Goal: Find contact information: Find contact information

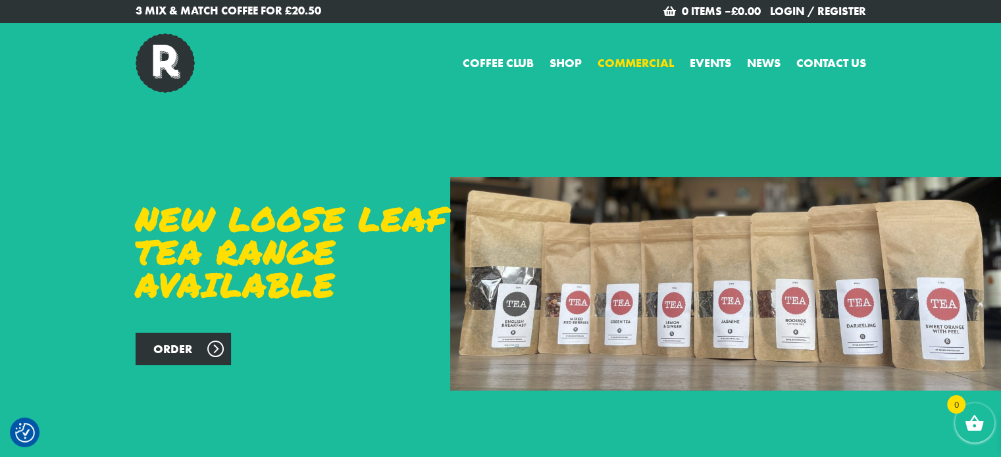
click at [637, 58] on link "Commercial" at bounding box center [635, 63] width 76 height 18
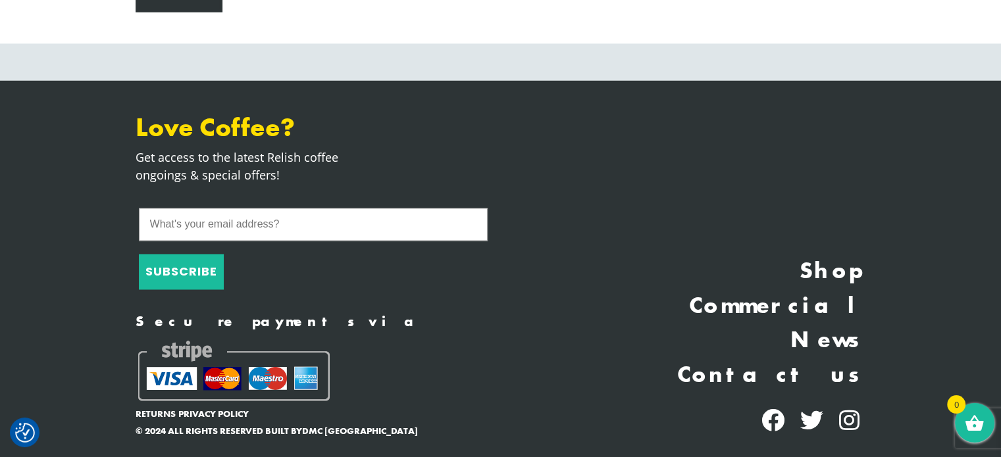
scroll to position [2118, 0]
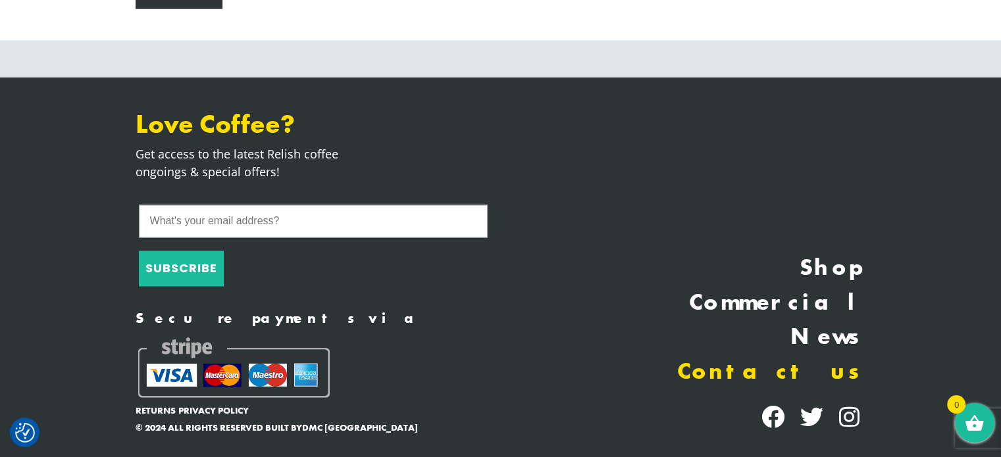
click at [815, 364] on link "Contact us" at bounding box center [687, 372] width 355 height 35
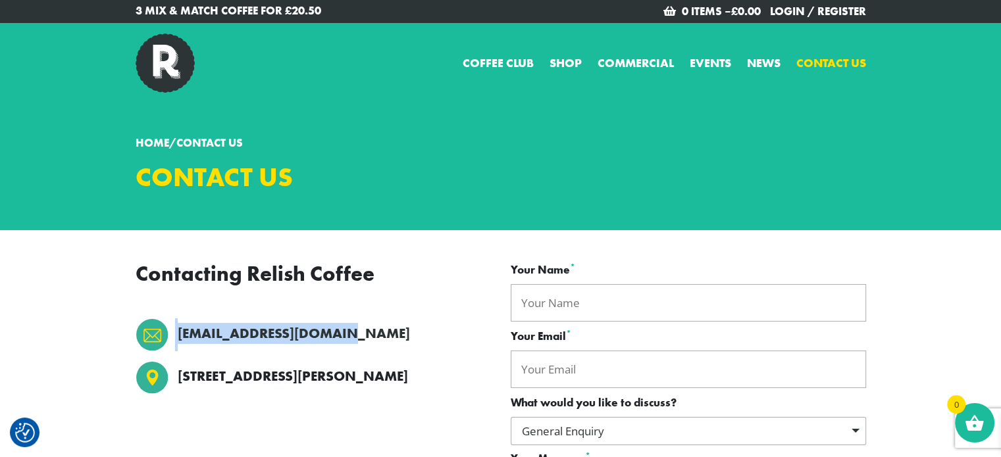
drag, startPoint x: 361, startPoint y: 341, endPoint x: 174, endPoint y: 330, distance: 187.8
click at [174, 330] on li "[EMAIL_ADDRESS][DOMAIN_NAME]" at bounding box center [313, 334] width 355 height 33
copy li "[EMAIL_ADDRESS][DOMAIN_NAME]"
